Goal: Book appointment/travel/reservation

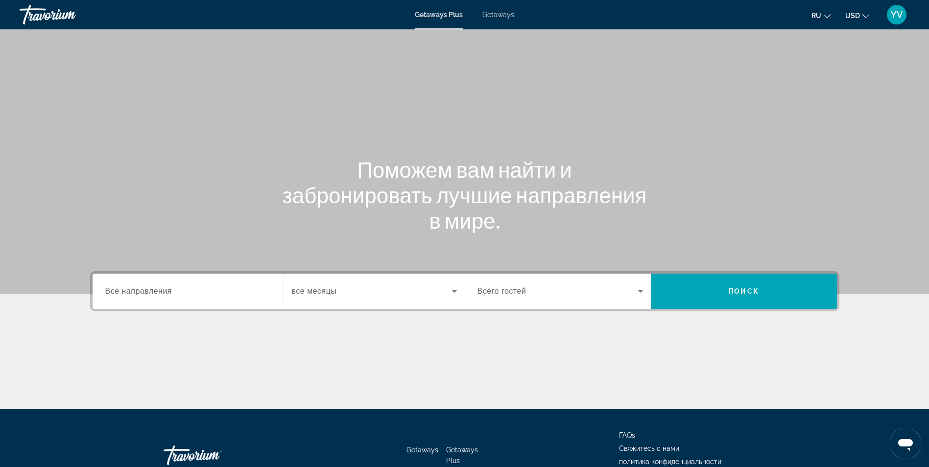
click at [456, 290] on icon "Search widget" at bounding box center [455, 292] width 12 height 12
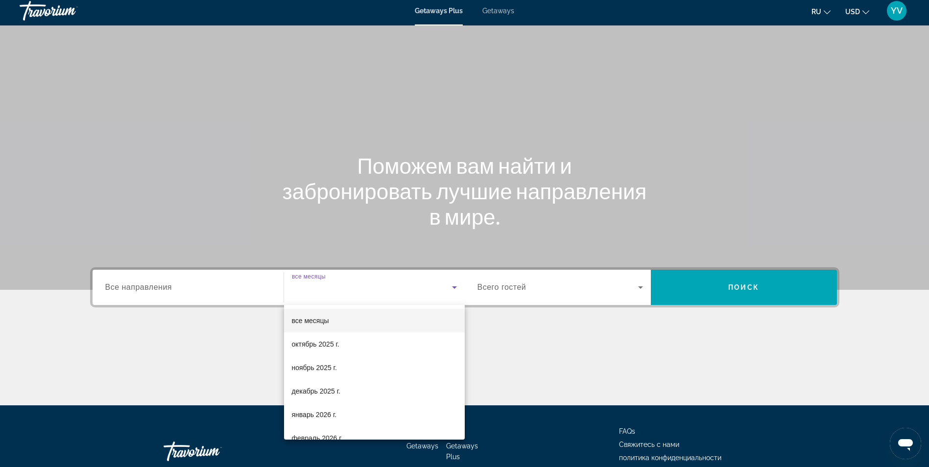
scroll to position [62, 0]
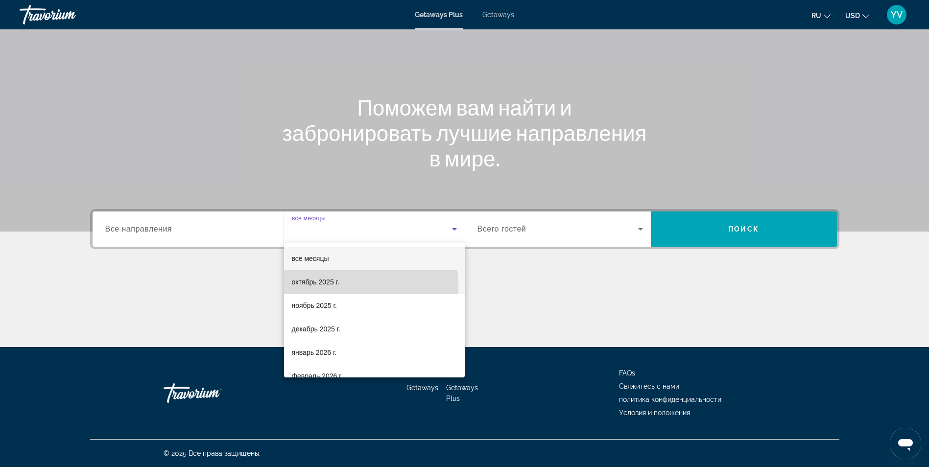
click at [361, 285] on mat-option "октябрь 2025 г." at bounding box center [374, 282] width 181 height 24
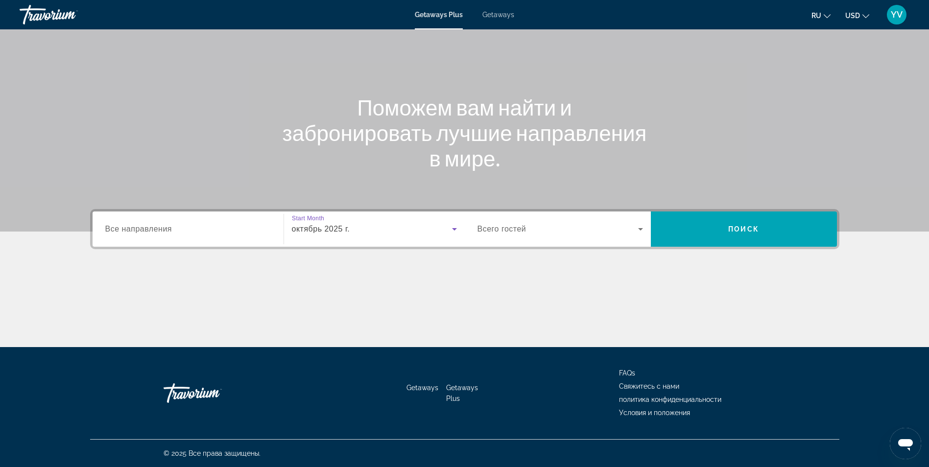
click at [644, 227] on icon "Search widget" at bounding box center [641, 229] width 12 height 12
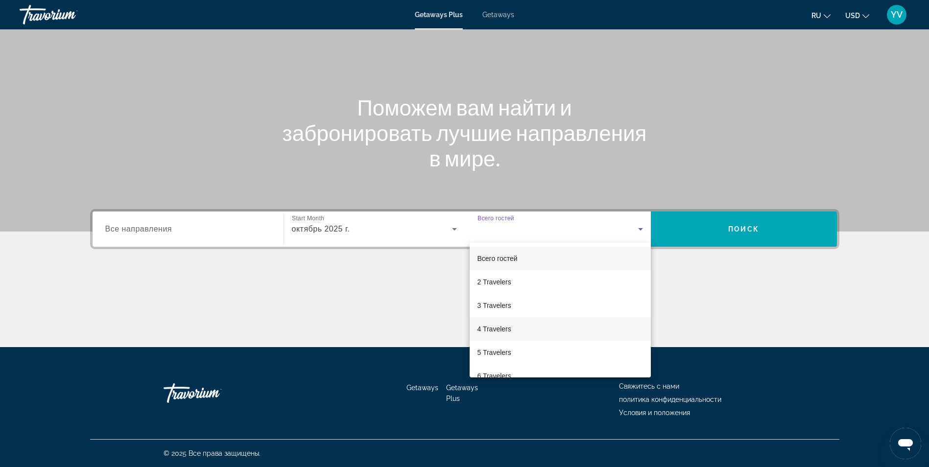
scroll to position [49, 0]
click at [514, 321] on mat-option "6 Travelers" at bounding box center [560, 327] width 181 height 24
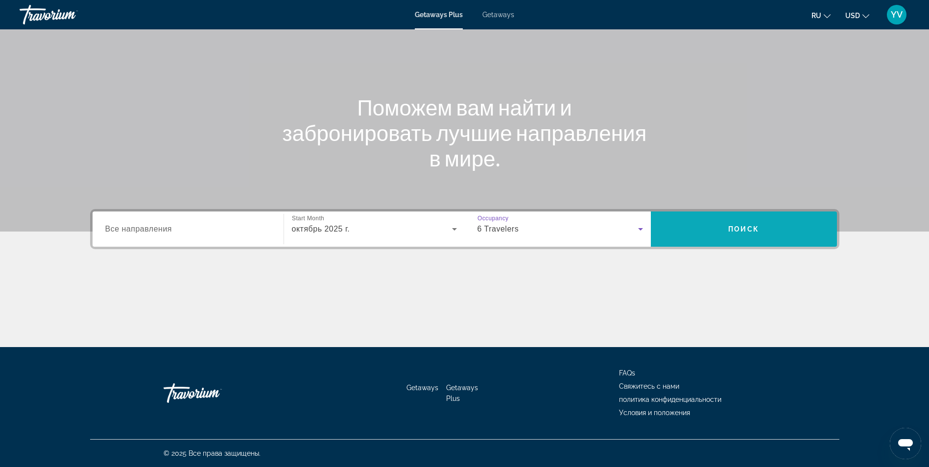
click at [751, 236] on span "Search" at bounding box center [744, 229] width 186 height 24
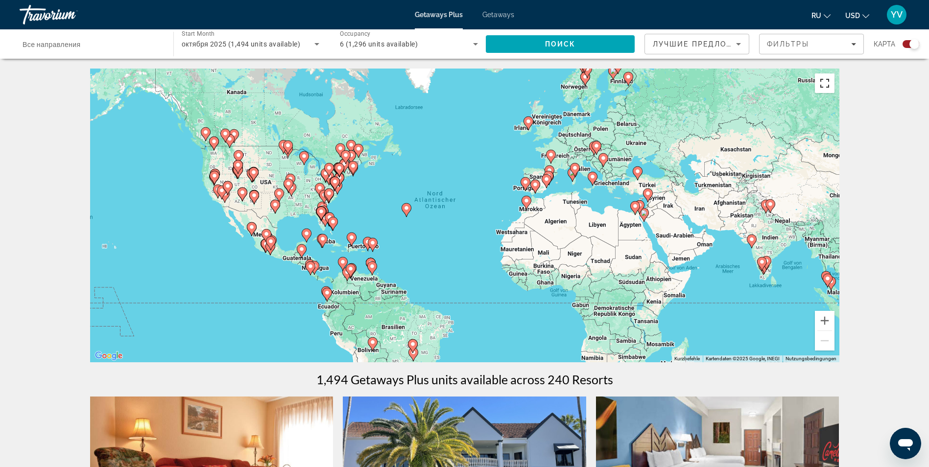
click at [831, 86] on button "Vollbildansicht ein/aus" at bounding box center [825, 83] width 20 height 20
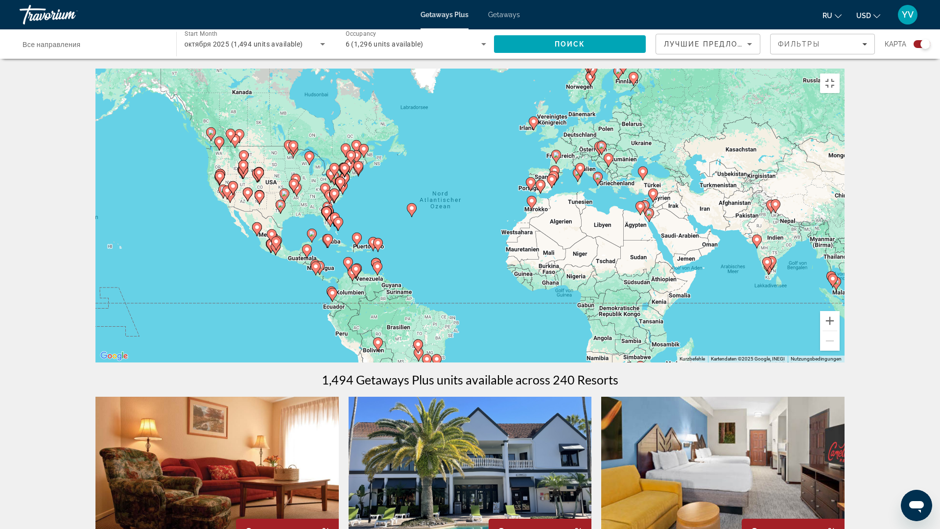
click at [596, 180] on image "Main content" at bounding box center [598, 177] width 6 height 6
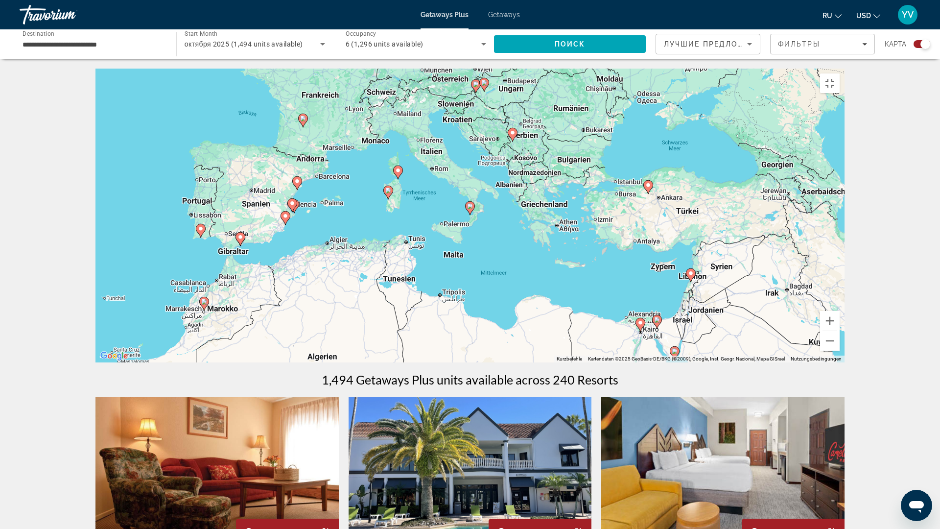
click at [471, 215] on icon "Main content" at bounding box center [470, 208] width 10 height 14
type input "**********"
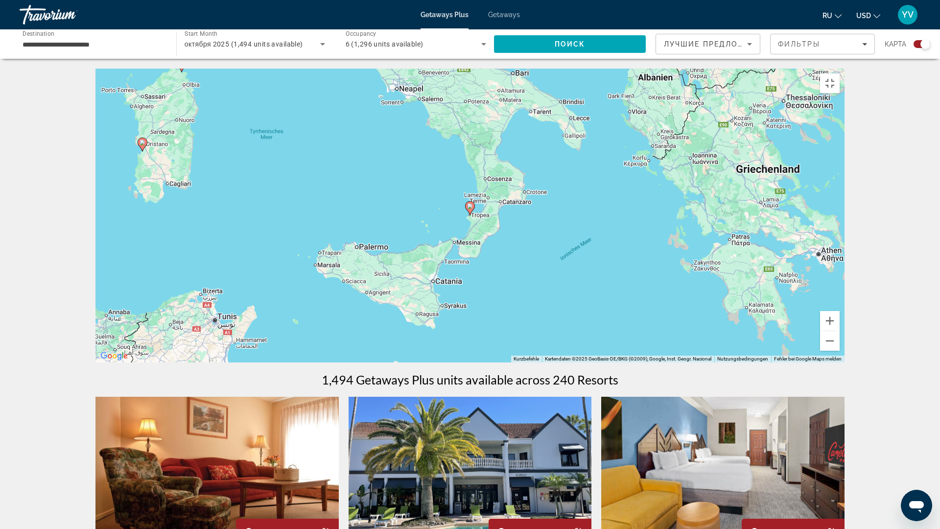
click at [469, 209] on image "Main content" at bounding box center [470, 206] width 6 height 6
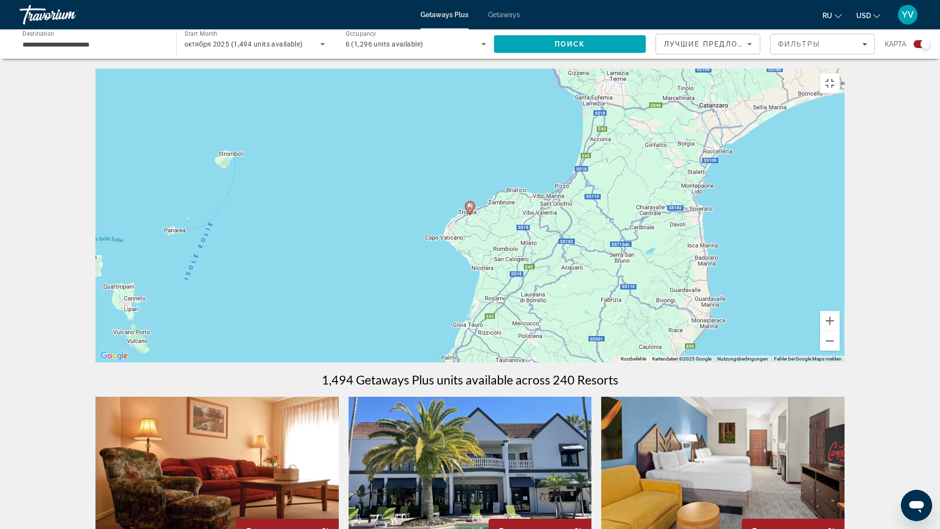
click at [469, 209] on image "Main content" at bounding box center [470, 206] width 6 height 6
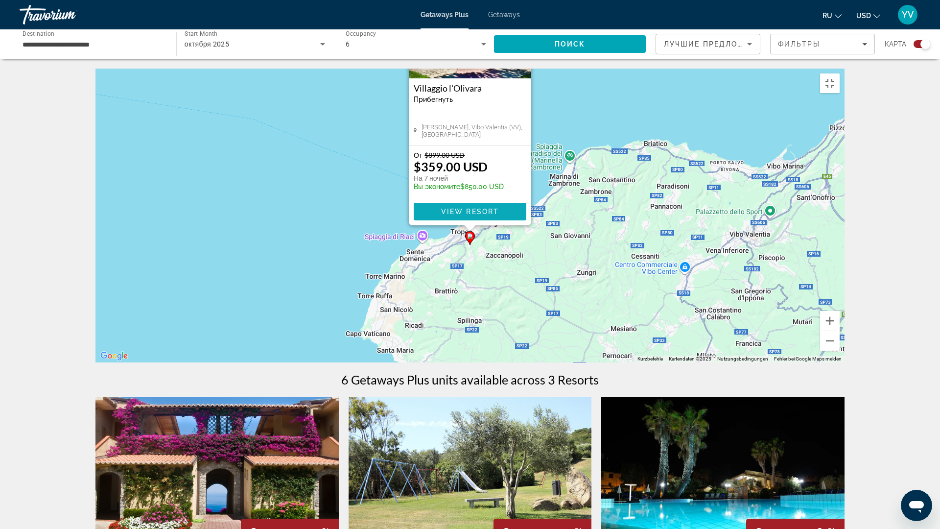
click at [472, 216] on span "View Resort" at bounding box center [470, 212] width 58 height 8
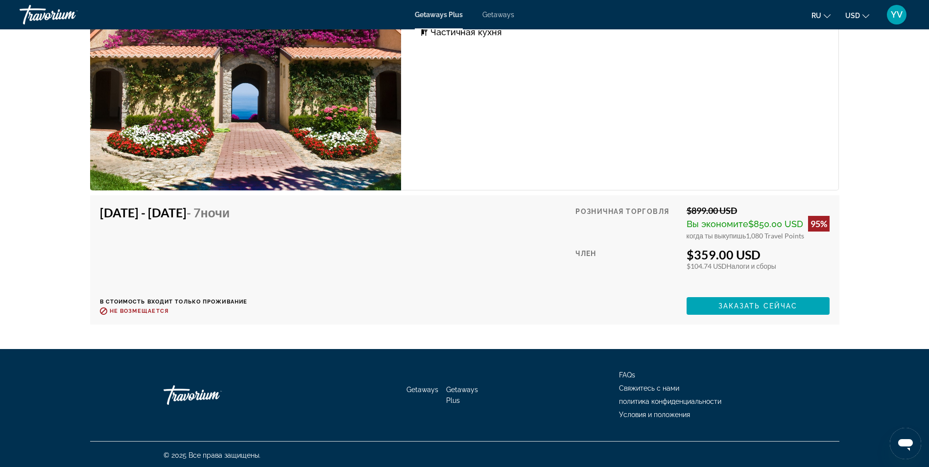
scroll to position [1893, 0]
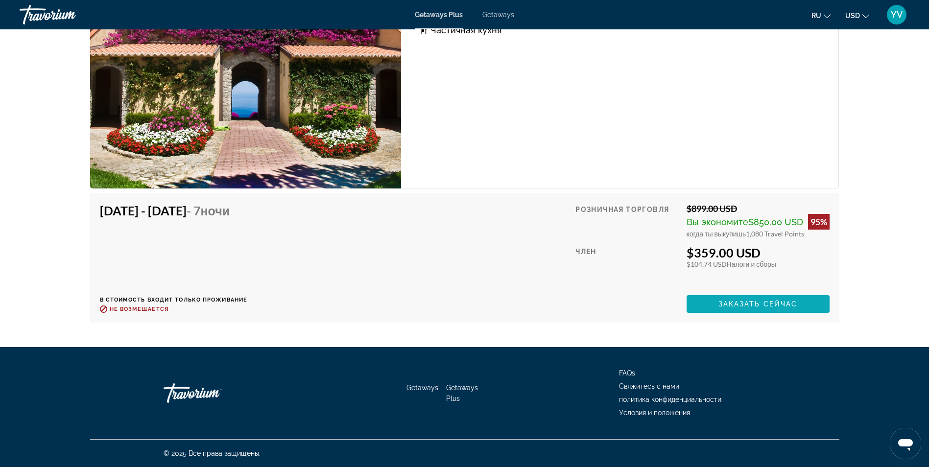
click at [734, 305] on span "Заказать сейчас" at bounding box center [758, 304] width 79 height 8
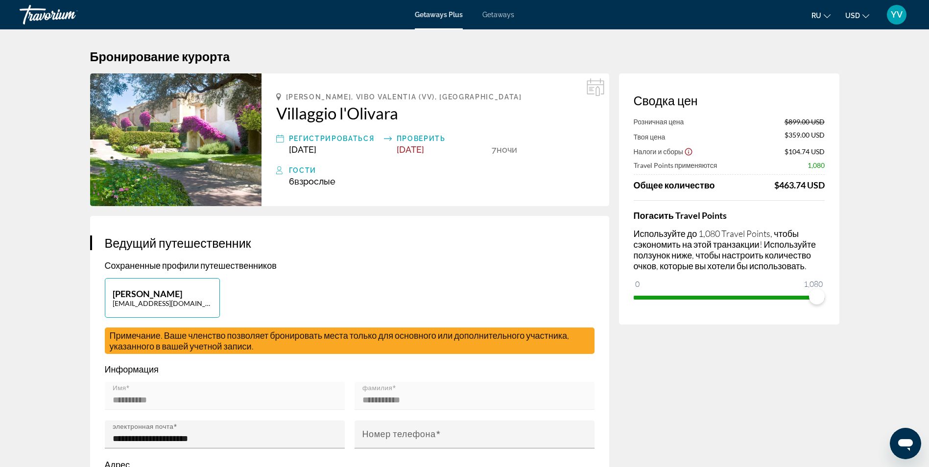
click at [504, 13] on span "Getaways" at bounding box center [498, 15] width 32 height 8
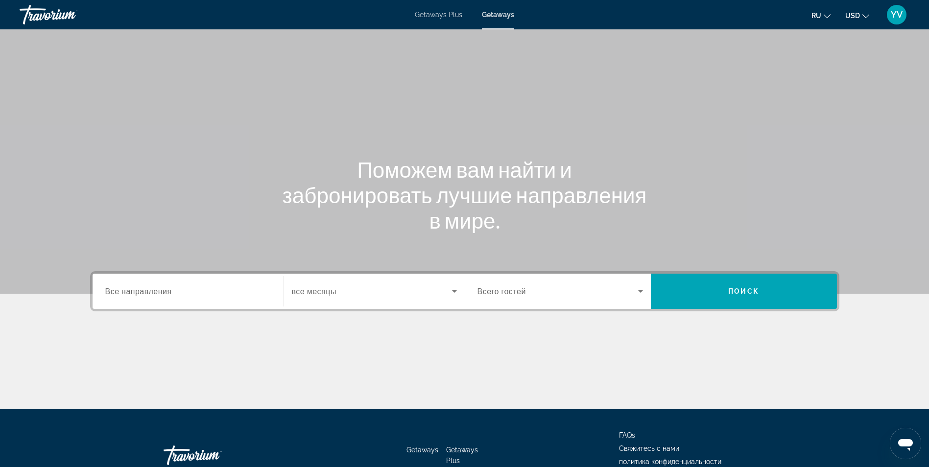
click at [453, 293] on icon "Search widget" at bounding box center [455, 292] width 12 height 12
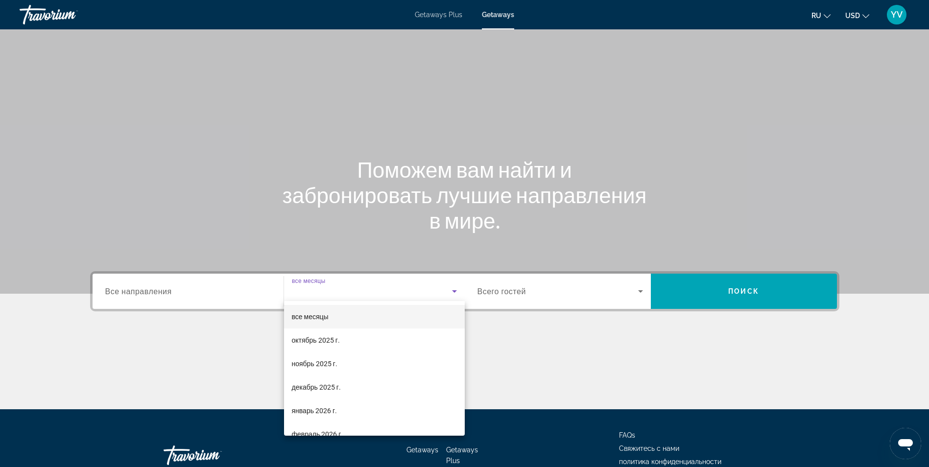
scroll to position [62, 0]
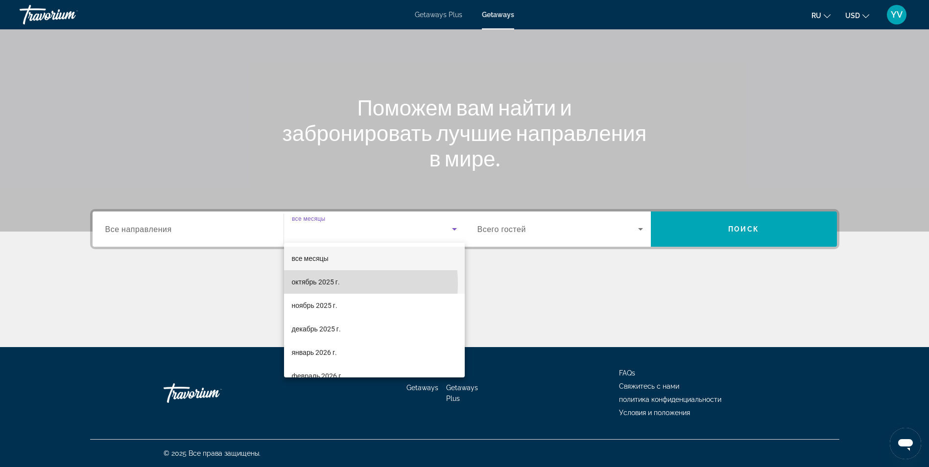
click at [321, 284] on span "октябрь 2025 г." at bounding box center [316, 282] width 48 height 12
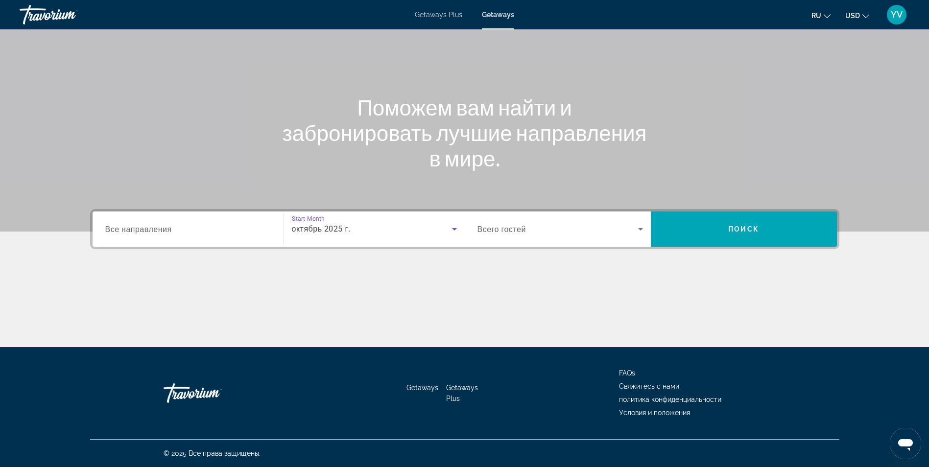
click at [641, 229] on icon "Search widget" at bounding box center [640, 229] width 5 height 2
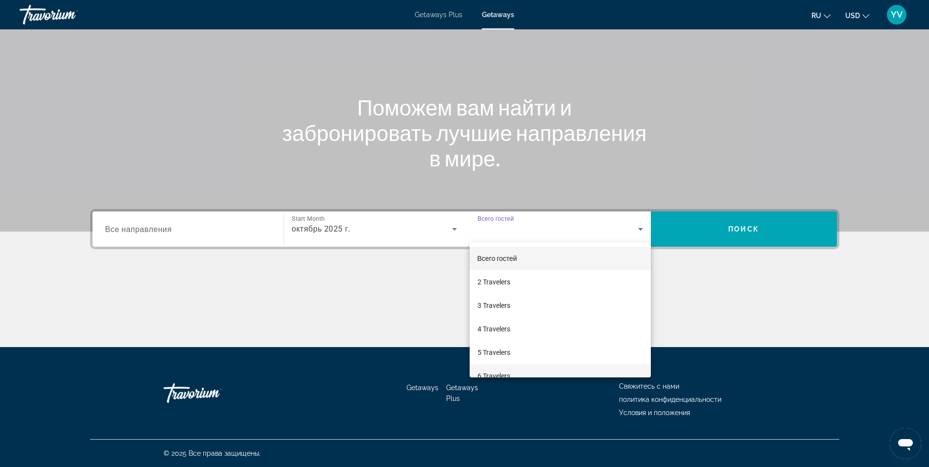
click at [514, 371] on mat-option "6 Travelers" at bounding box center [560, 376] width 181 height 24
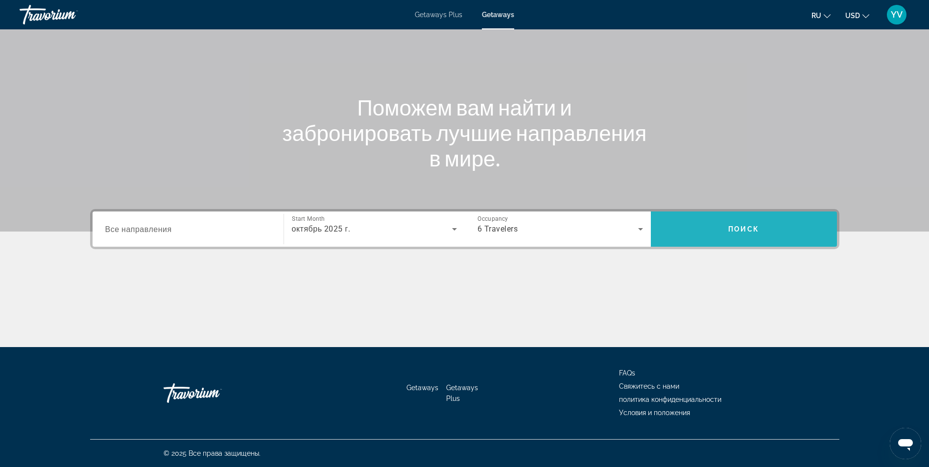
click at [778, 230] on span "Search" at bounding box center [744, 229] width 186 height 24
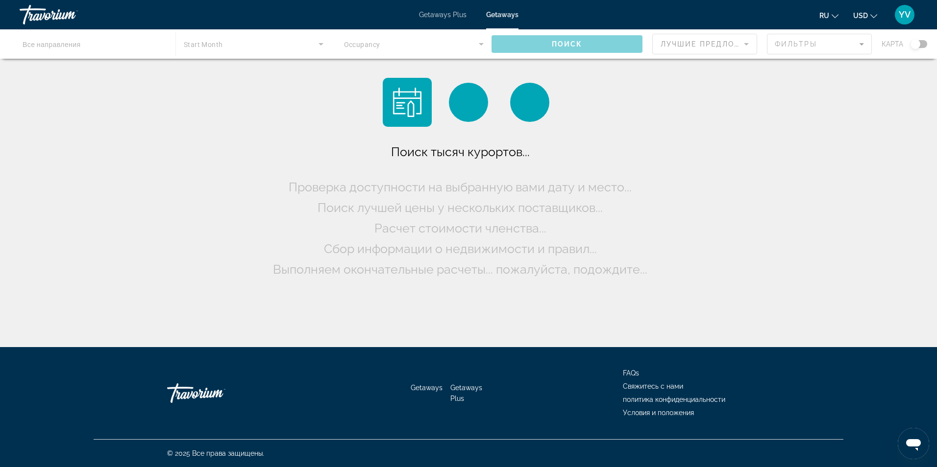
click at [867, 12] on button "USD USD ($) MXN (Mex$) CAD (Can$) GBP (£) EUR (€) AUD (A$) NZD (NZ$) CNY (CN¥)" at bounding box center [865, 15] width 24 height 14
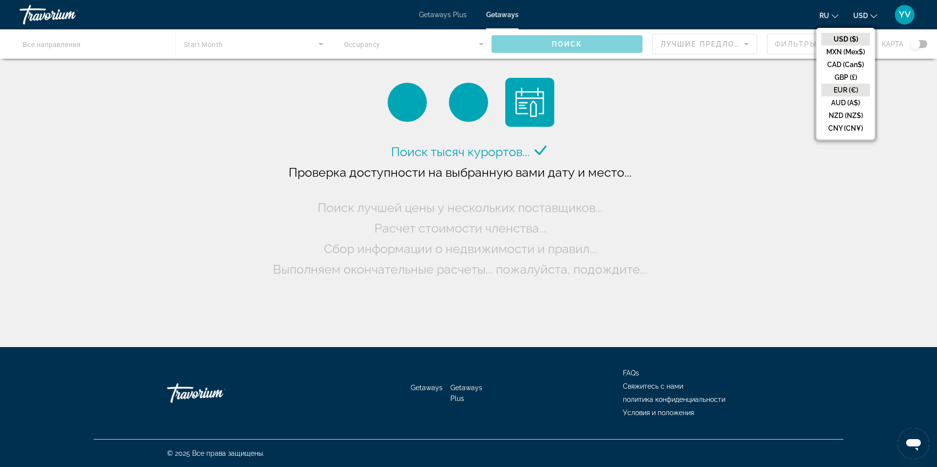
click at [844, 87] on button "EUR (€)" at bounding box center [845, 90] width 48 height 13
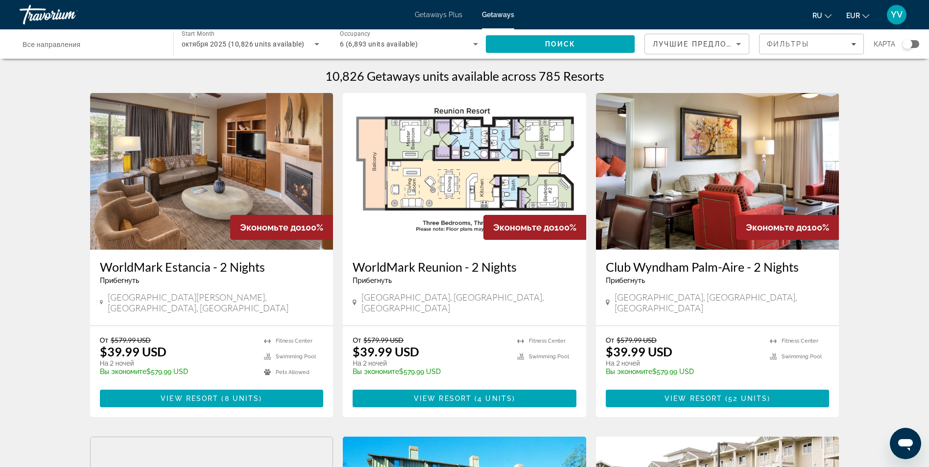
click at [446, 19] on div "Getaways Plus Getaways ru English Español Français Italiano Português русский E…" at bounding box center [464, 14] width 929 height 25
click at [443, 14] on span "Getaways Plus" at bounding box center [439, 15] width 48 height 8
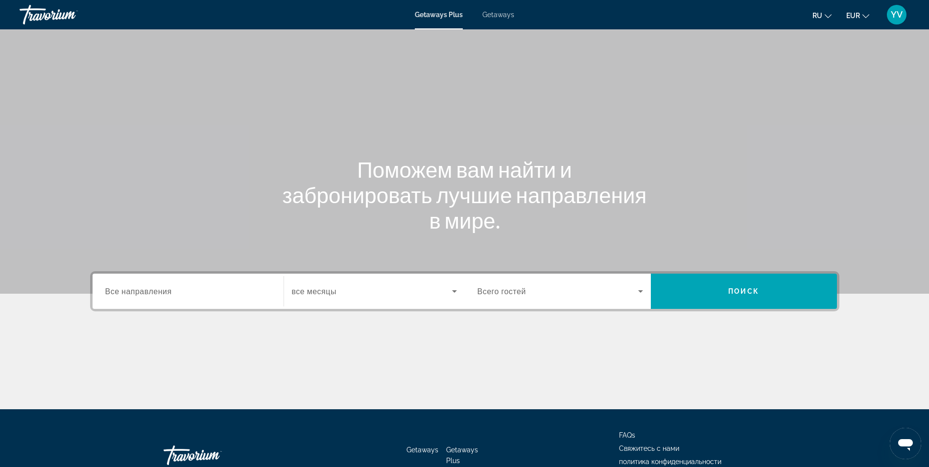
click at [492, 15] on span "Getaways" at bounding box center [498, 15] width 32 height 8
click at [451, 292] on icon "Search widget" at bounding box center [455, 292] width 12 height 12
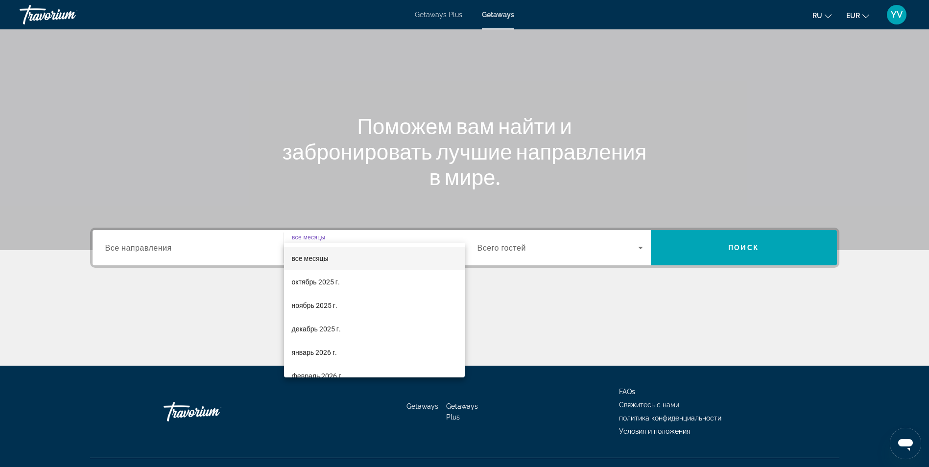
scroll to position [62, 0]
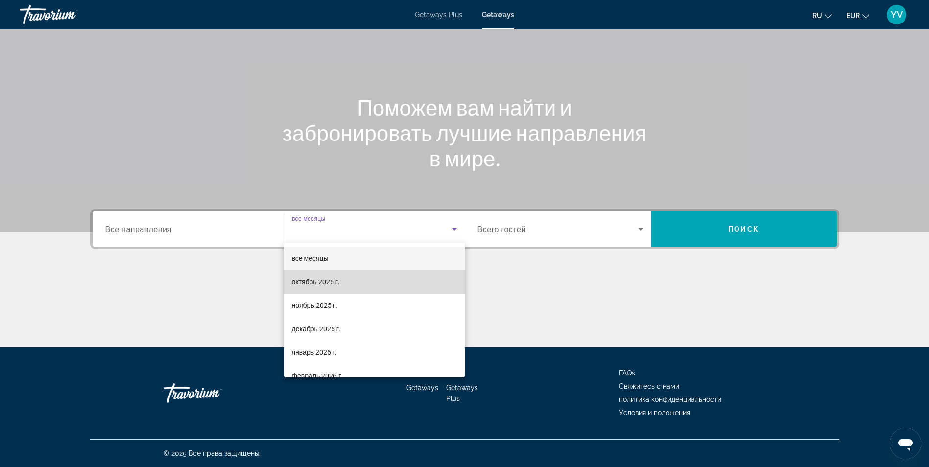
click at [403, 288] on mat-option "октябрь 2025 г." at bounding box center [374, 282] width 181 height 24
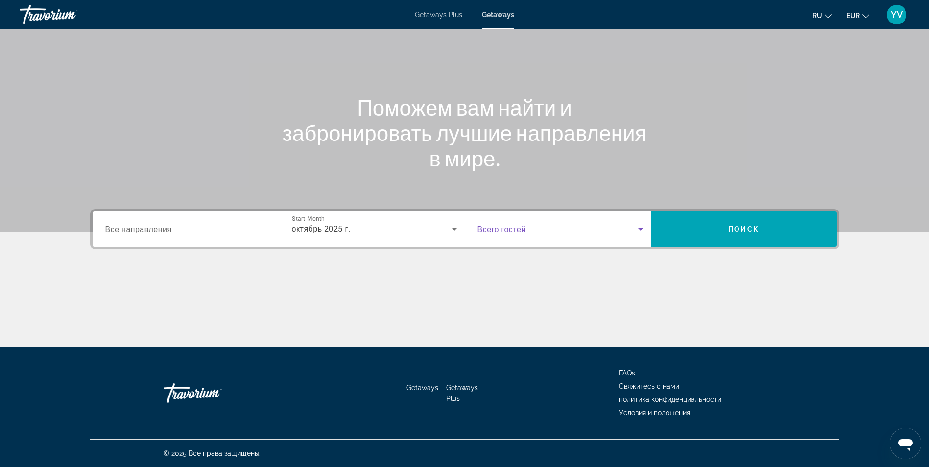
click at [641, 228] on icon "Search widget" at bounding box center [641, 229] width 12 height 12
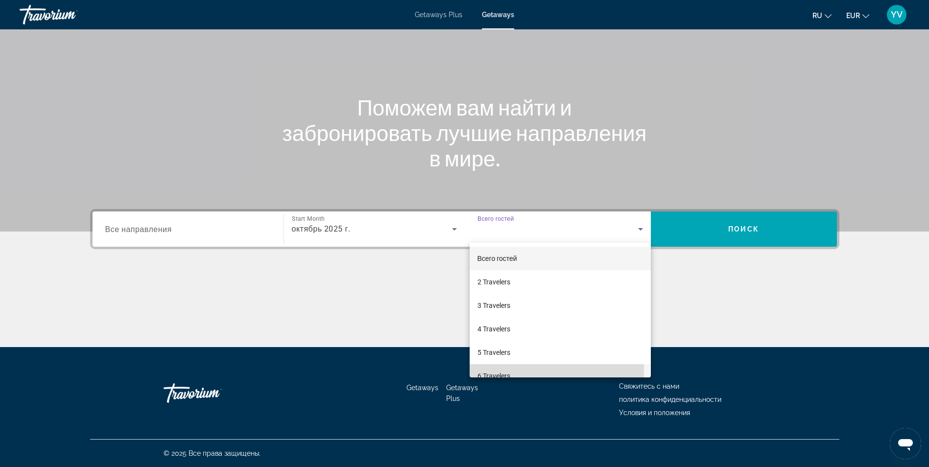
click at [493, 371] on span "6 Travelers" at bounding box center [494, 376] width 33 height 12
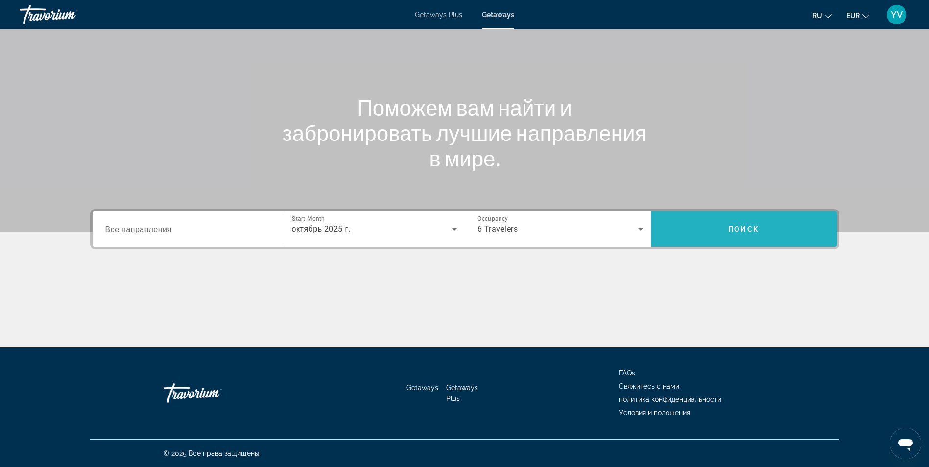
click at [724, 233] on span "Search" at bounding box center [744, 229] width 186 height 24
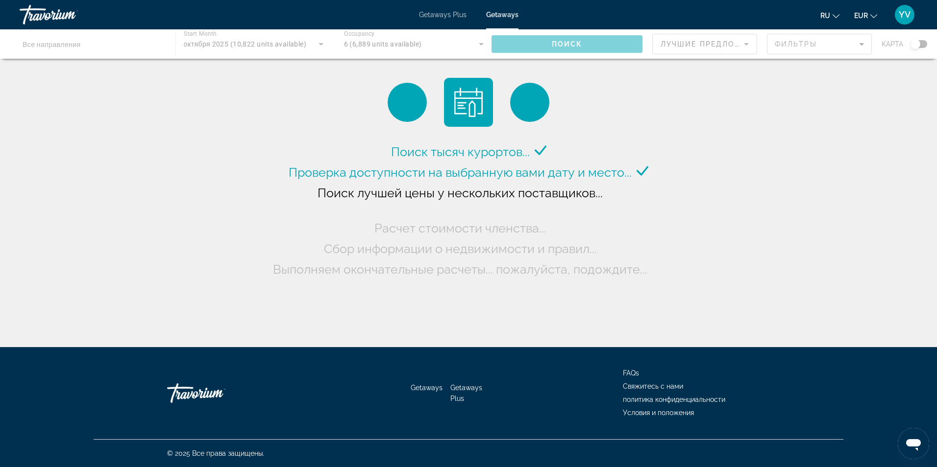
click at [914, 50] on div "Main content" at bounding box center [468, 43] width 937 height 29
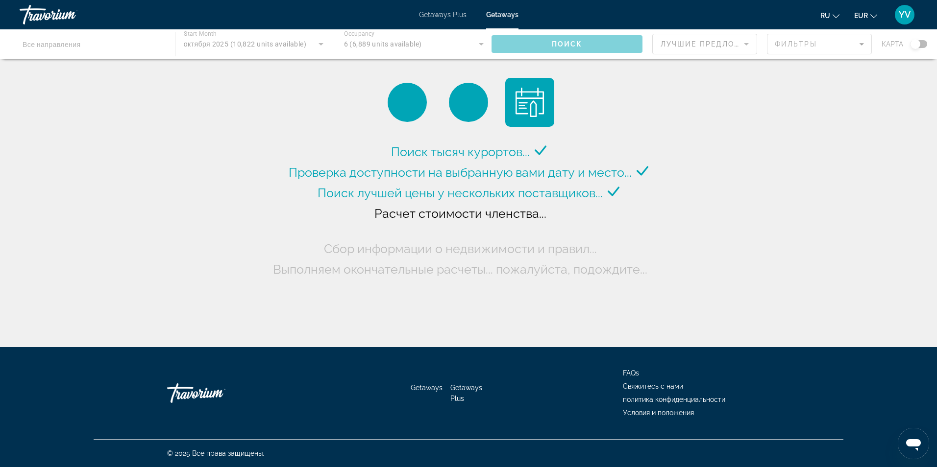
click at [916, 48] on div "Main content" at bounding box center [468, 43] width 937 height 29
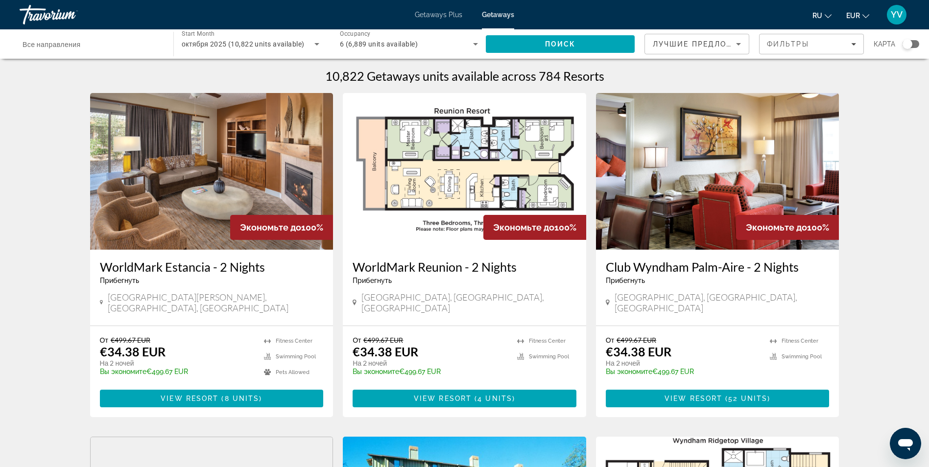
click at [916, 48] on div "Search widget" at bounding box center [911, 44] width 17 height 8
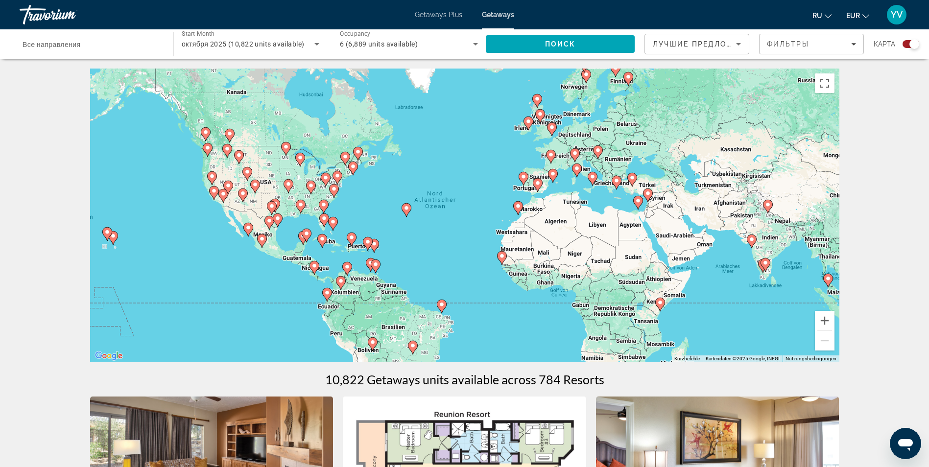
click at [579, 176] on gmp-advanced-marker "Main content" at bounding box center [577, 170] width 10 height 15
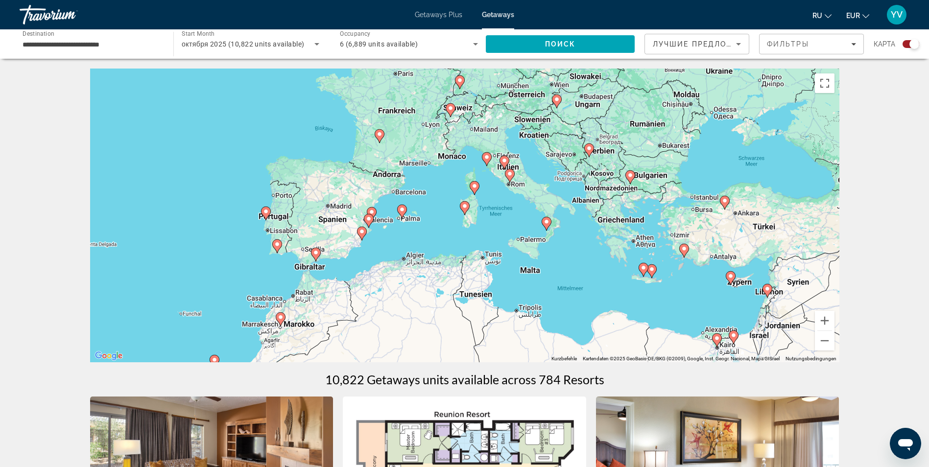
click at [546, 226] on icon "Main content" at bounding box center [546, 223] width 9 height 13
type input "**********"
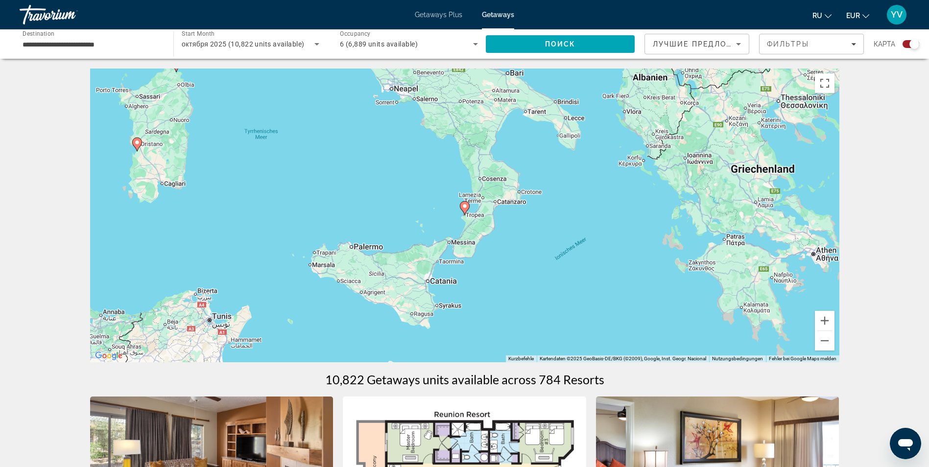
click at [464, 207] on image "Main content" at bounding box center [465, 206] width 6 height 6
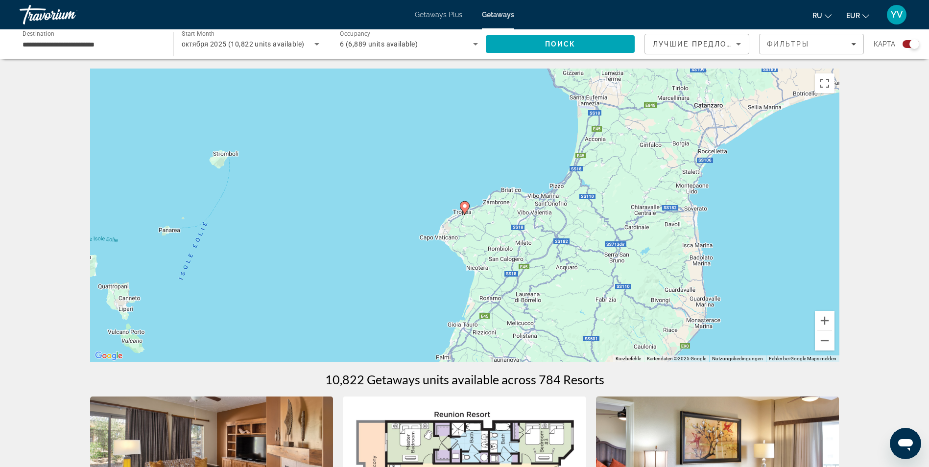
click at [466, 209] on image "Main content" at bounding box center [465, 206] width 6 height 6
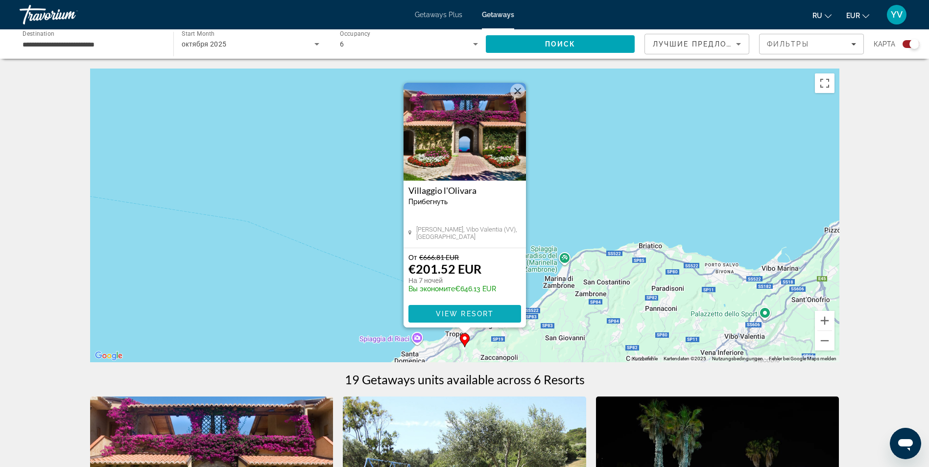
click at [438, 312] on span "View Resort" at bounding box center [464, 314] width 58 height 8
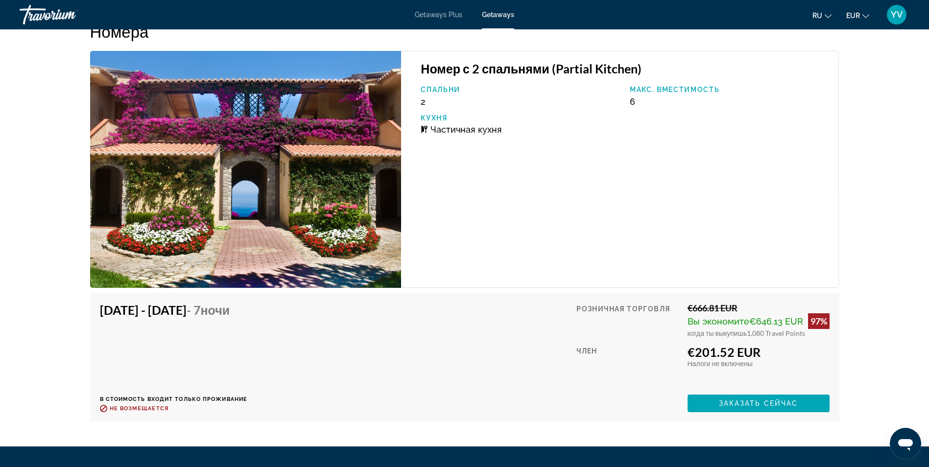
scroll to position [1903, 0]
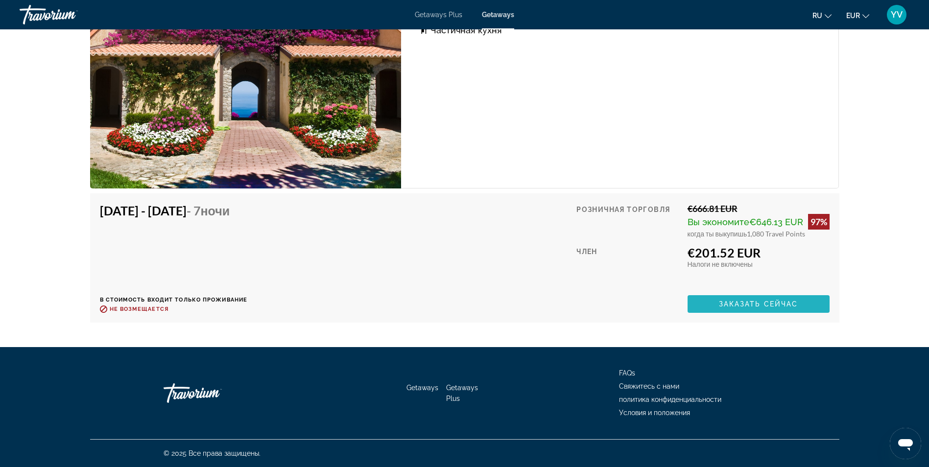
click at [758, 305] on span "Заказать сейчас" at bounding box center [758, 304] width 79 height 8
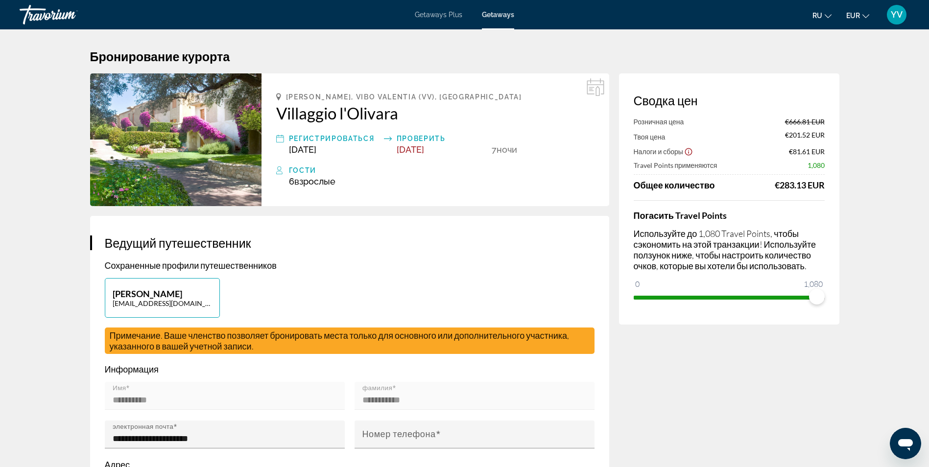
click at [438, 17] on span "Getaways Plus" at bounding box center [439, 15] width 48 height 8
